Goal: Information Seeking & Learning: Compare options

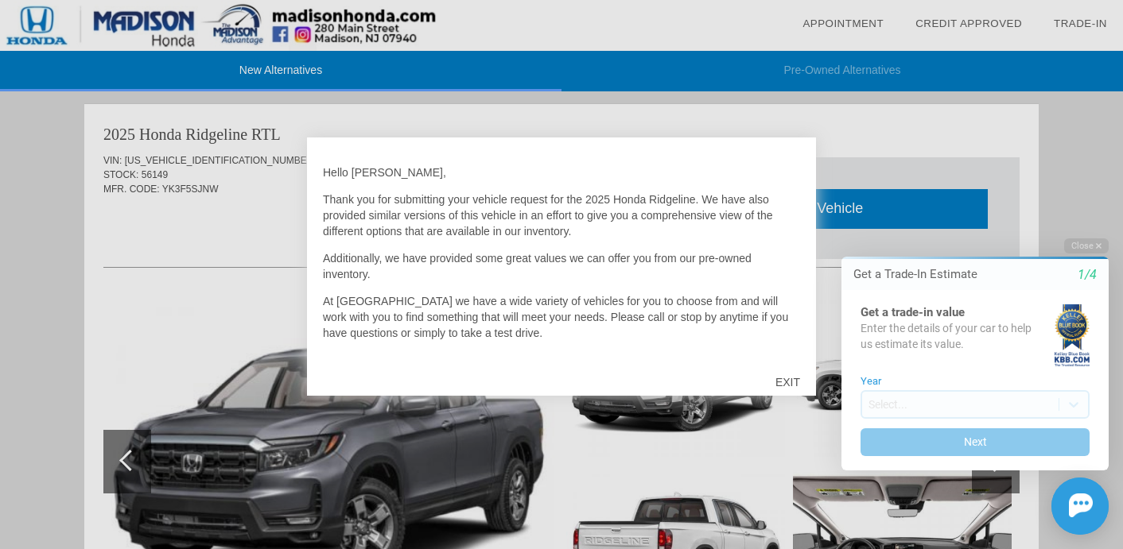
click at [1083, 159] on div at bounding box center [561, 274] width 1123 height 549
click at [1090, 243] on button "Close" at bounding box center [1086, 246] width 45 height 15
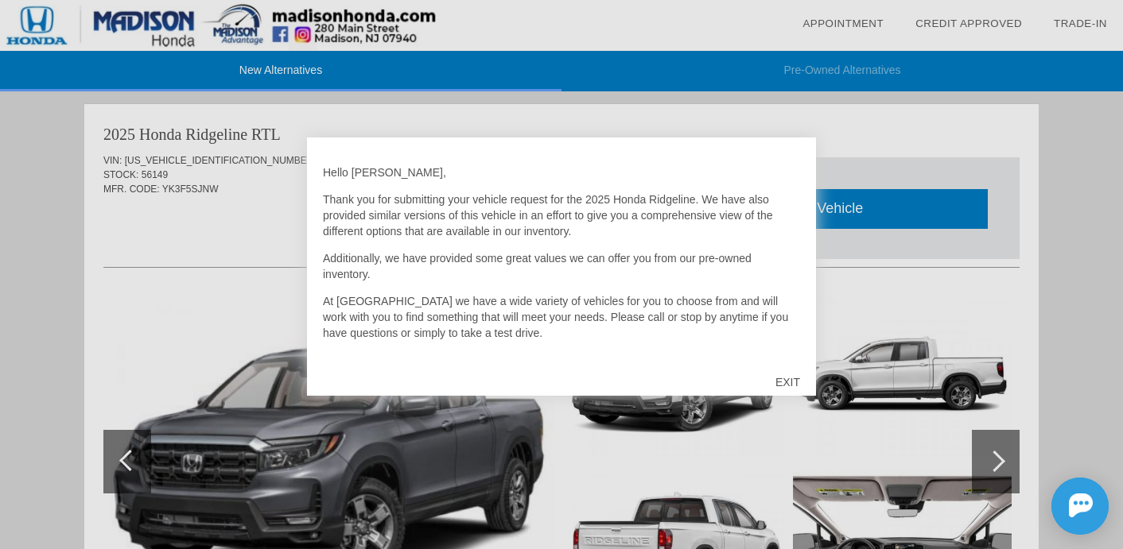
click at [788, 382] on div "EXIT" at bounding box center [787, 383] width 56 height 48
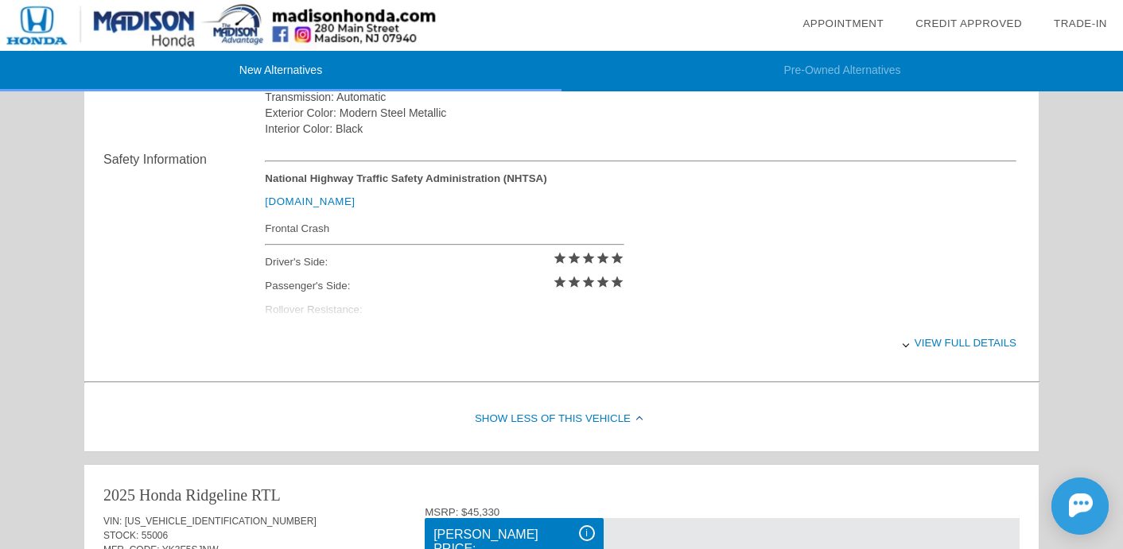
scroll to position [623, 0]
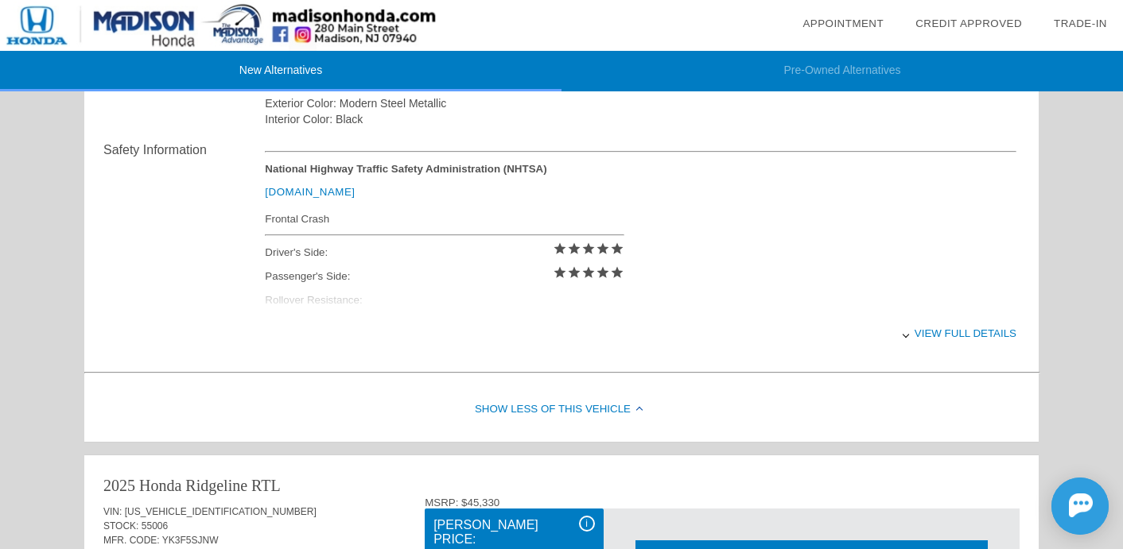
click at [973, 335] on div "View full details" at bounding box center [640, 333] width 751 height 39
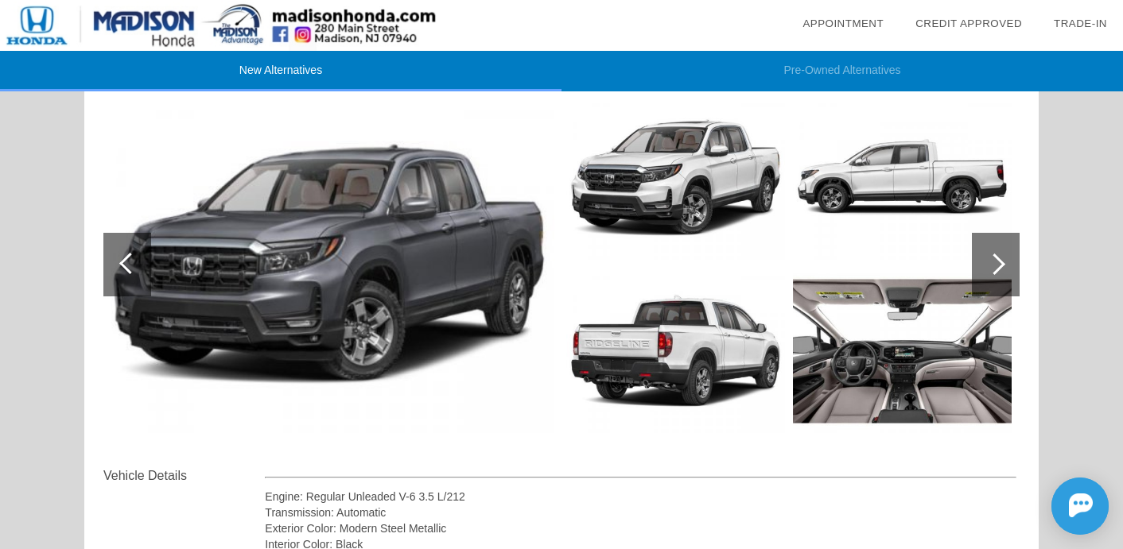
scroll to position [0, 0]
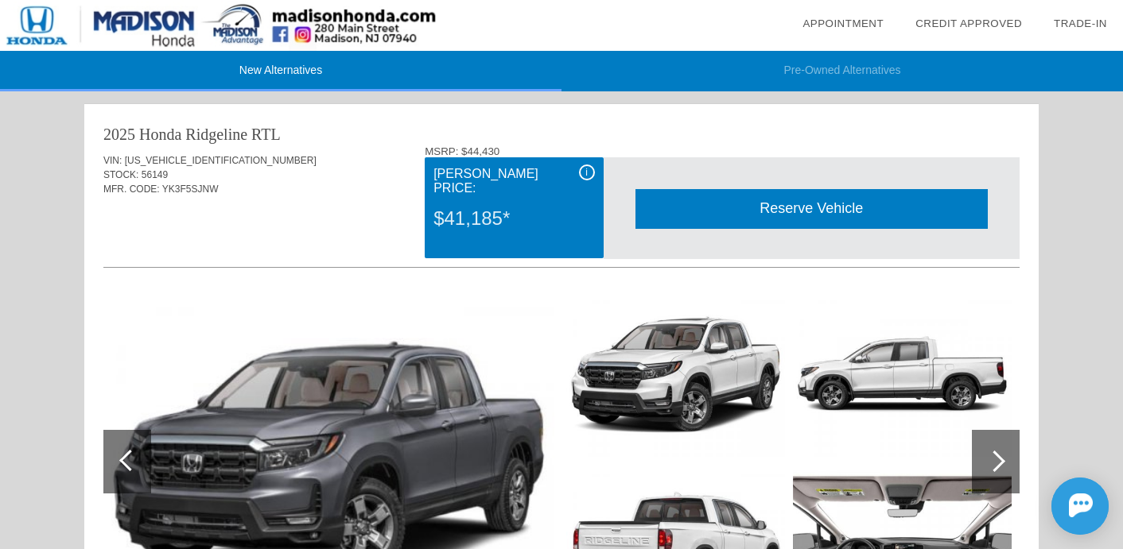
click at [583, 169] on div "i" at bounding box center [587, 173] width 16 height 16
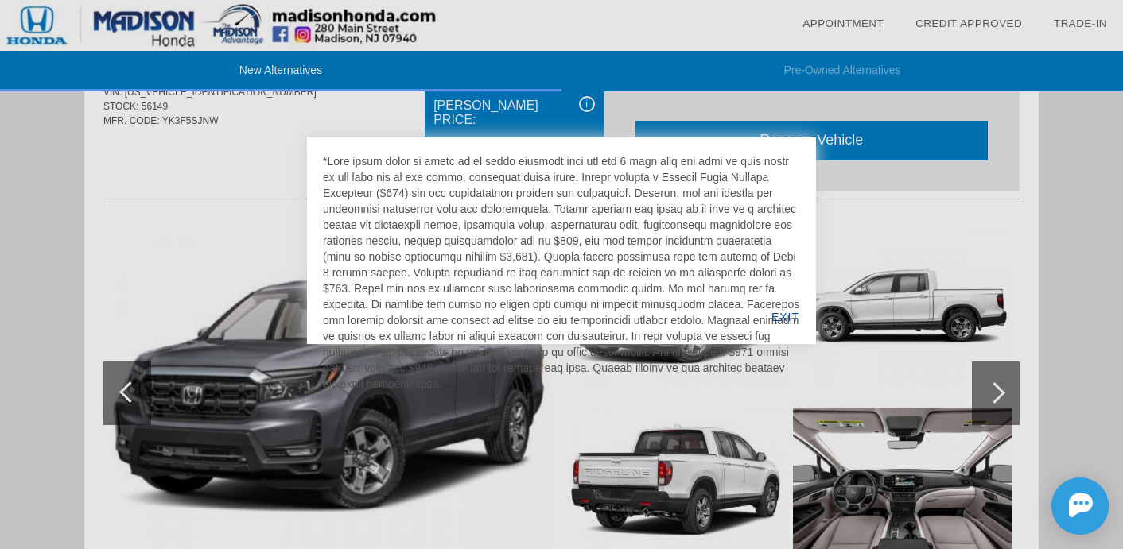
scroll to position [68, 0]
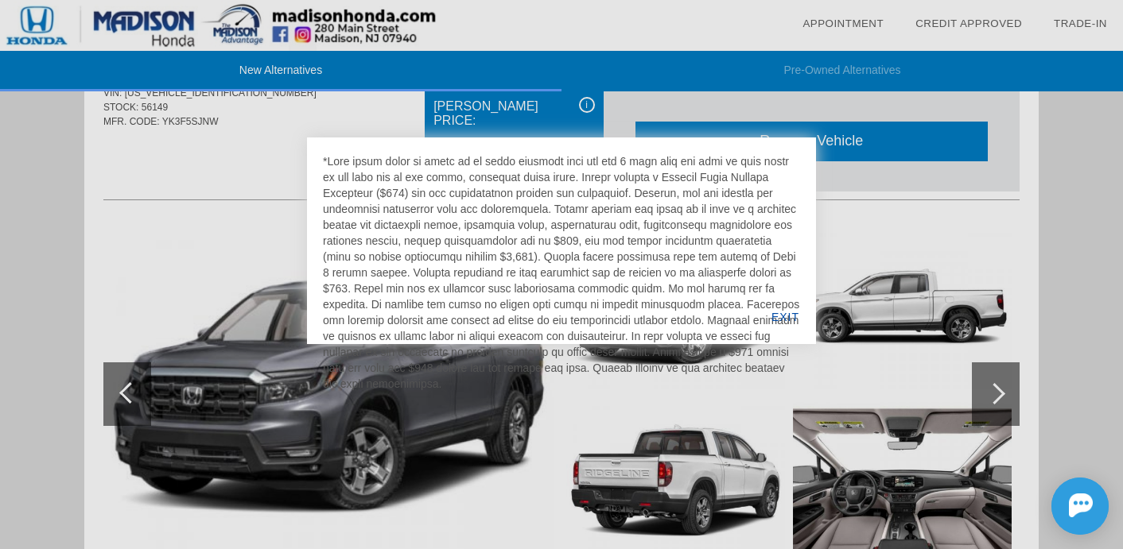
click at [786, 316] on div "EXIT" at bounding box center [785, 317] width 61 height 54
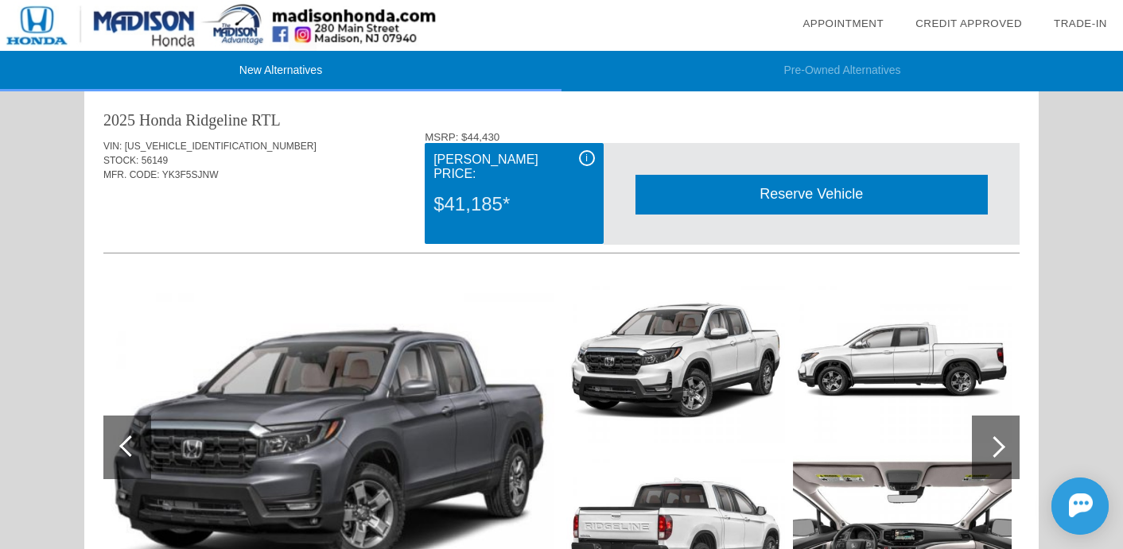
scroll to position [0, 0]
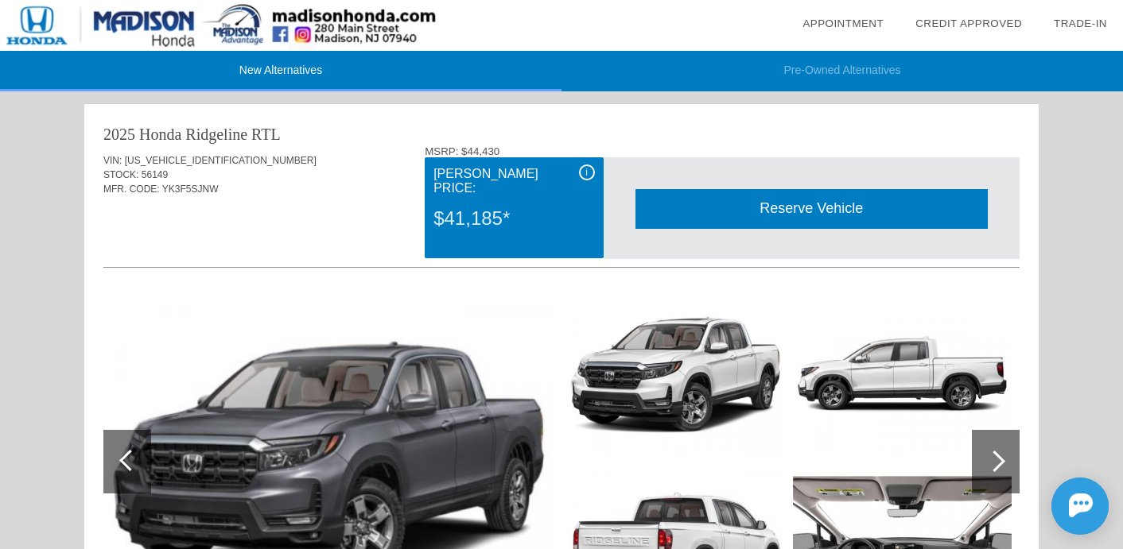
click at [585, 166] on div "i" at bounding box center [587, 173] width 16 height 16
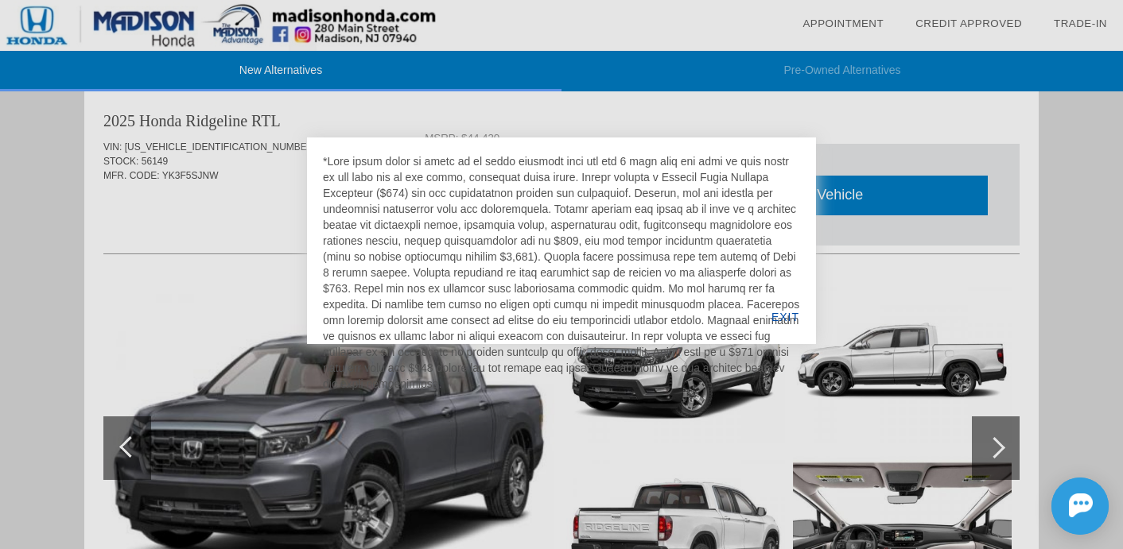
scroll to position [26, 0]
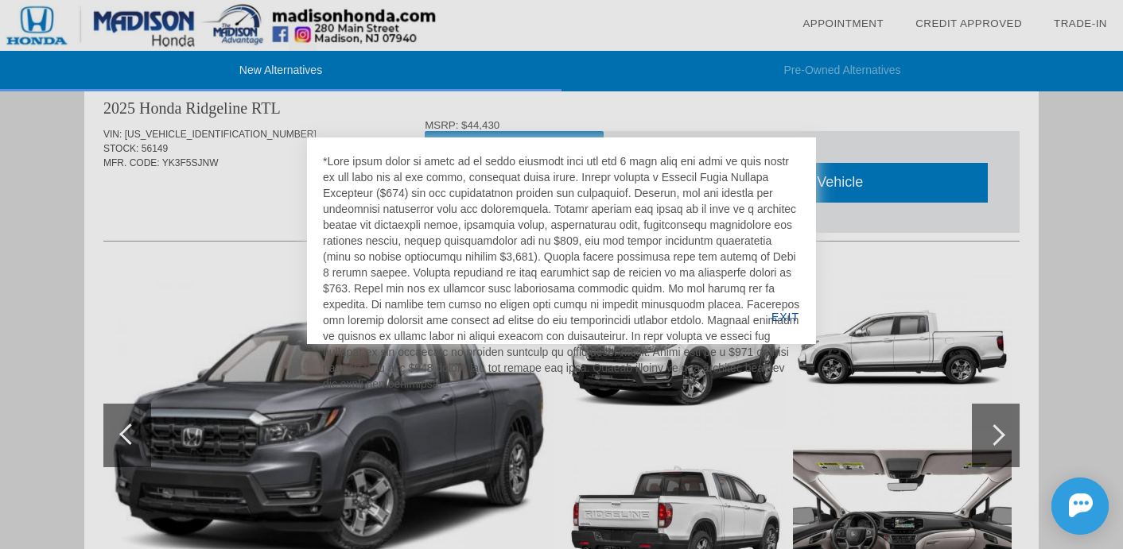
click at [784, 316] on div "EXIT" at bounding box center [785, 317] width 61 height 54
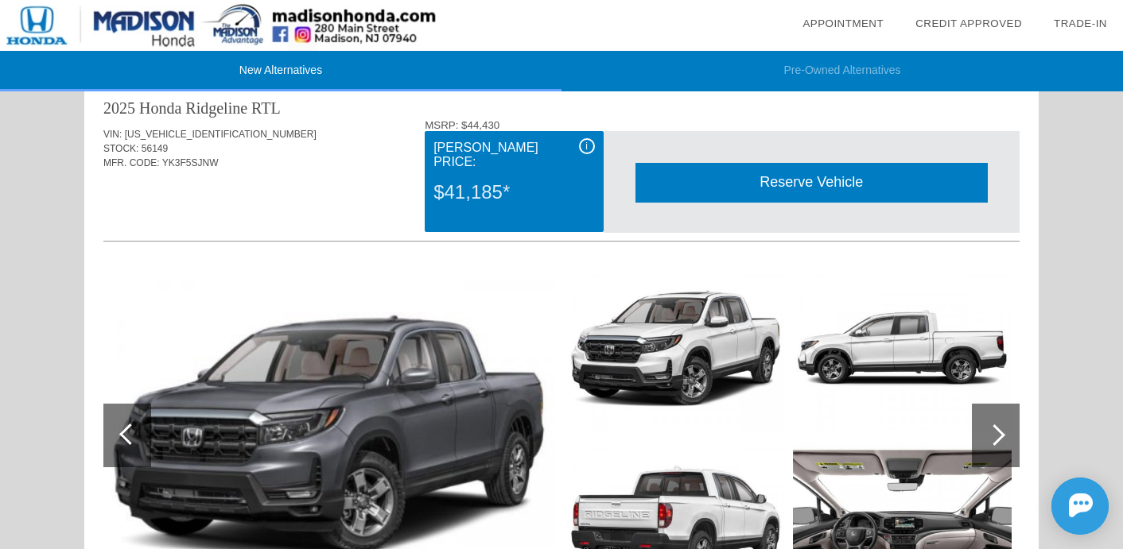
click at [824, 72] on li "Pre-Owned Alternatives" at bounding box center [841, 71] width 561 height 41
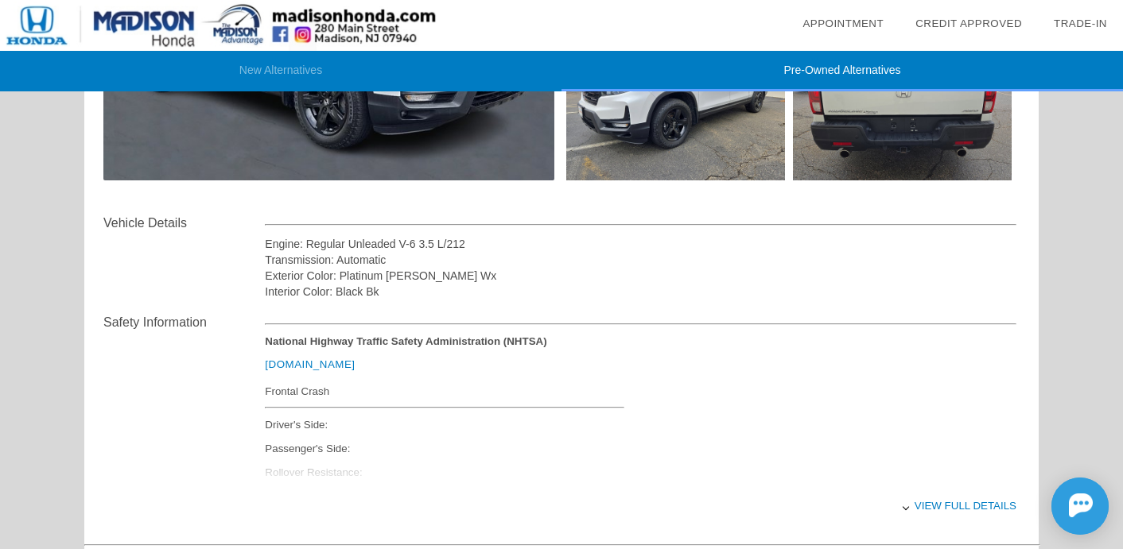
scroll to position [0, 0]
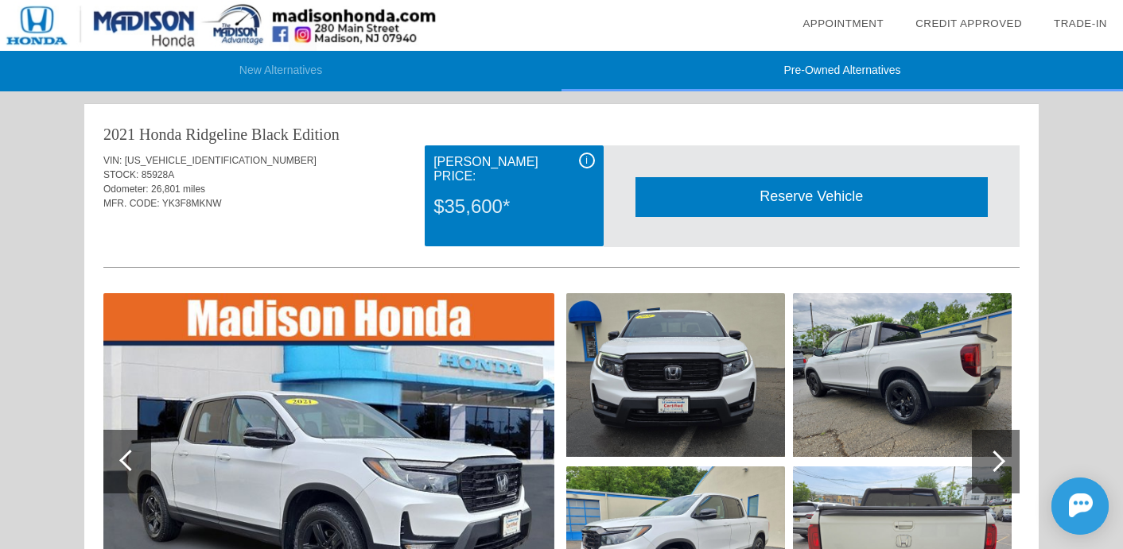
click at [306, 72] on li "New Alternatives" at bounding box center [280, 71] width 561 height 41
